Goal: Task Accomplishment & Management: Manage account settings

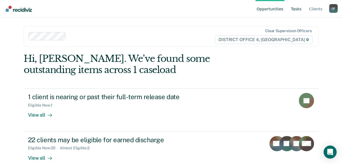
click at [299, 10] on link "Tasks" at bounding box center [296, 8] width 13 height 17
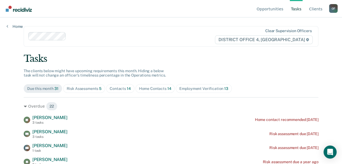
click at [123, 88] on div "Contacts 14" at bounding box center [120, 88] width 21 height 5
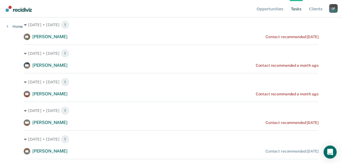
scroll to position [82, 0]
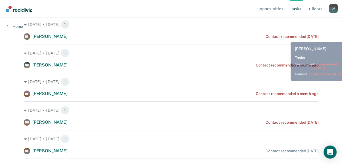
click at [287, 38] on div "Contact recommended [DATE]" at bounding box center [292, 36] width 53 height 5
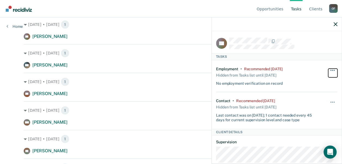
click at [331, 69] on button "button" at bounding box center [332, 73] width 9 height 9
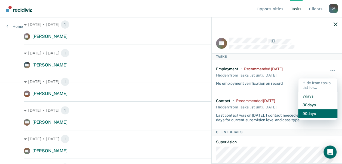
click at [322, 109] on button "90 days" at bounding box center [318, 113] width 39 height 9
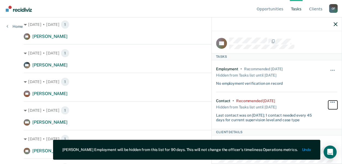
click at [329, 102] on button "button" at bounding box center [332, 105] width 9 height 9
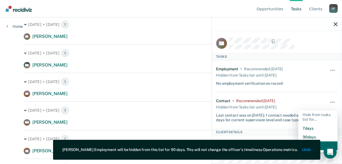
click at [321, 149] on button "90 days" at bounding box center [318, 145] width 39 height 9
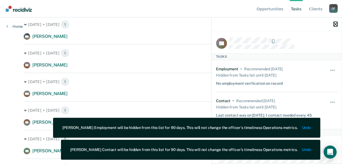
click at [335, 25] on icon "button" at bounding box center [336, 24] width 4 height 4
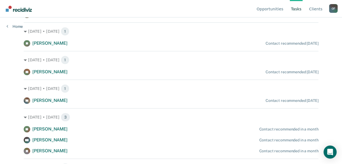
scroll to position [247, 0]
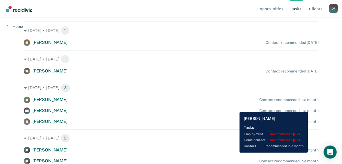
click at [315, 108] on div "Contact recommended in a month" at bounding box center [288, 110] width 59 height 5
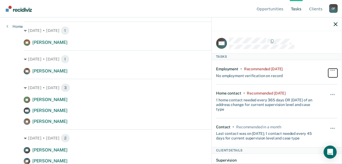
click at [329, 69] on button "button" at bounding box center [332, 73] width 9 height 9
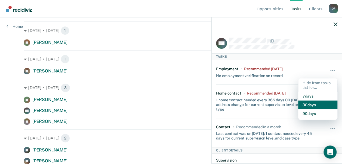
click at [320, 104] on button "30 days" at bounding box center [318, 105] width 39 height 9
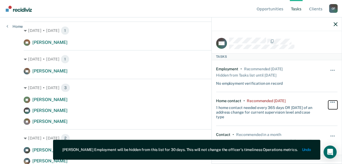
click at [329, 102] on button "button" at bounding box center [332, 105] width 9 height 9
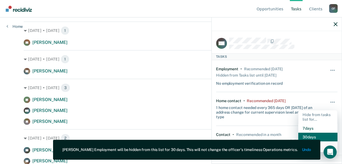
click at [317, 139] on button "30 days" at bounding box center [318, 137] width 39 height 9
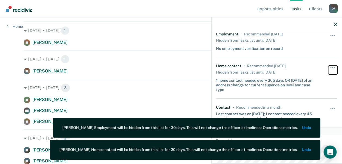
scroll to position [82, 0]
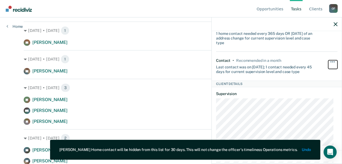
click at [333, 61] on button "button" at bounding box center [332, 64] width 9 height 9
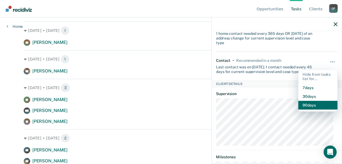
click at [319, 102] on button "90 days" at bounding box center [318, 105] width 39 height 9
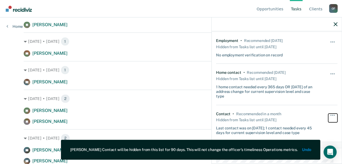
scroll to position [27, 0]
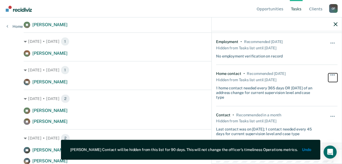
click at [332, 75] on button "button" at bounding box center [332, 77] width 9 height 9
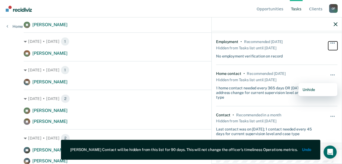
click at [328, 42] on button "button" at bounding box center [332, 45] width 9 height 9
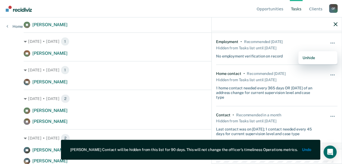
click at [188, 29] on div "[DATE] • [DATE] 1 MH [PERSON_NAME] Contact recommended a month ago [DATE] • [DA…" at bounding box center [171, 12] width 295 height 303
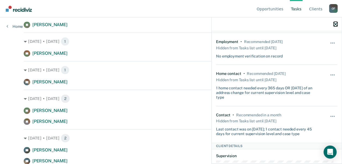
click at [336, 25] on icon "button" at bounding box center [336, 24] width 4 height 4
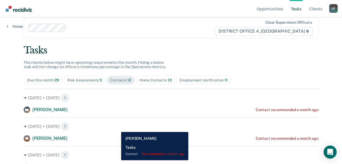
scroll to position [0, 0]
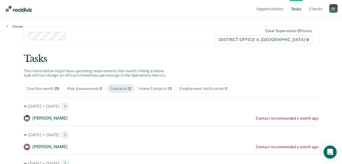
click at [86, 89] on div "Risk Assessments 5" at bounding box center [84, 88] width 35 height 5
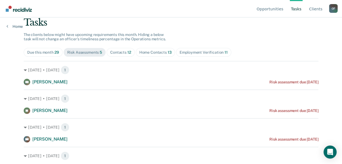
scroll to position [72, 0]
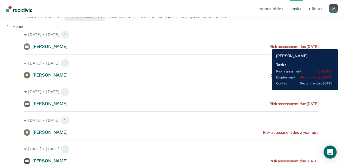
click at [270, 45] on div "Risk assessment due [DATE]" at bounding box center [294, 46] width 49 height 5
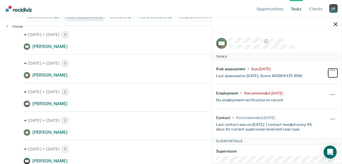
click at [328, 69] on button "button" at bounding box center [332, 73] width 9 height 9
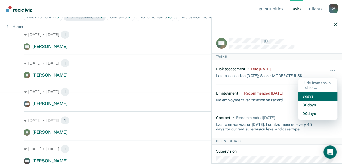
click at [309, 95] on button "7 days" at bounding box center [318, 96] width 39 height 9
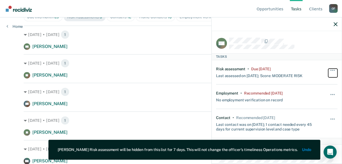
scroll to position [43, 0]
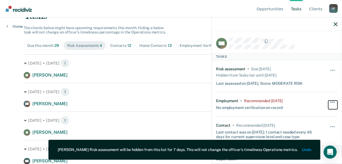
click at [329, 102] on button "button" at bounding box center [332, 105] width 9 height 9
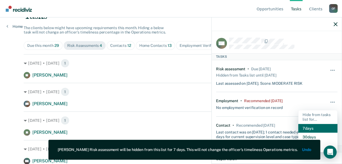
click at [308, 127] on button "7 days" at bounding box center [318, 128] width 39 height 9
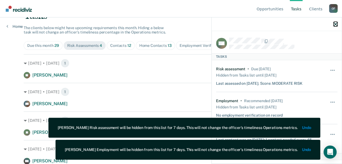
click at [334, 26] on icon "button" at bounding box center [336, 24] width 4 height 4
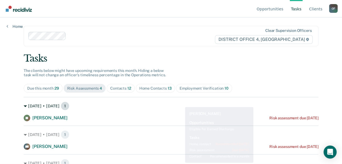
scroll to position [0, 0]
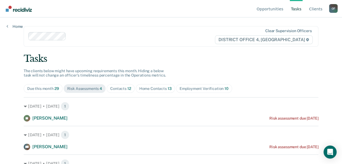
click at [144, 90] on div "Home Contacts 13" at bounding box center [155, 88] width 32 height 5
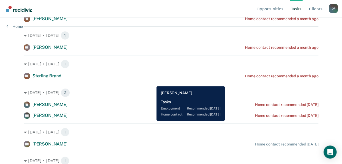
scroll to position [247, 0]
